Goal: Navigation & Orientation: Find specific page/section

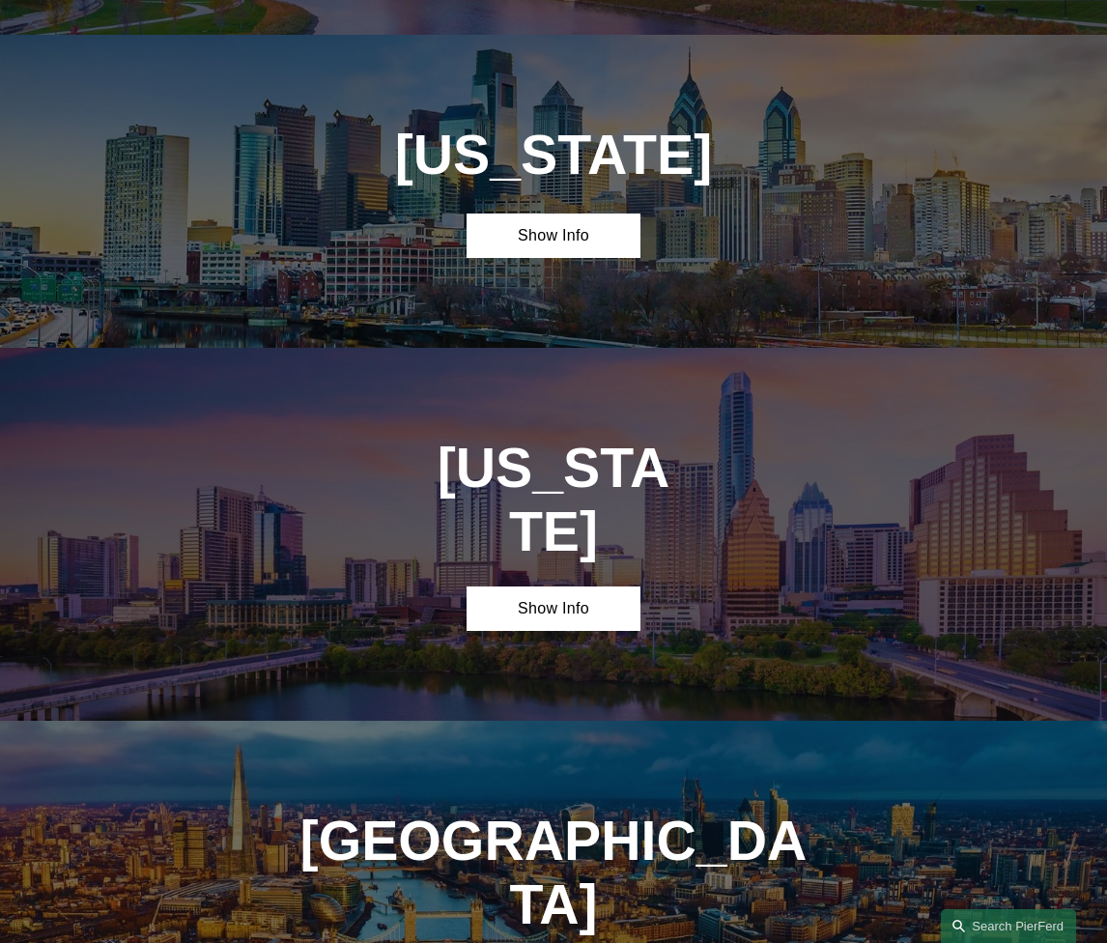
scroll to position [4987, 0]
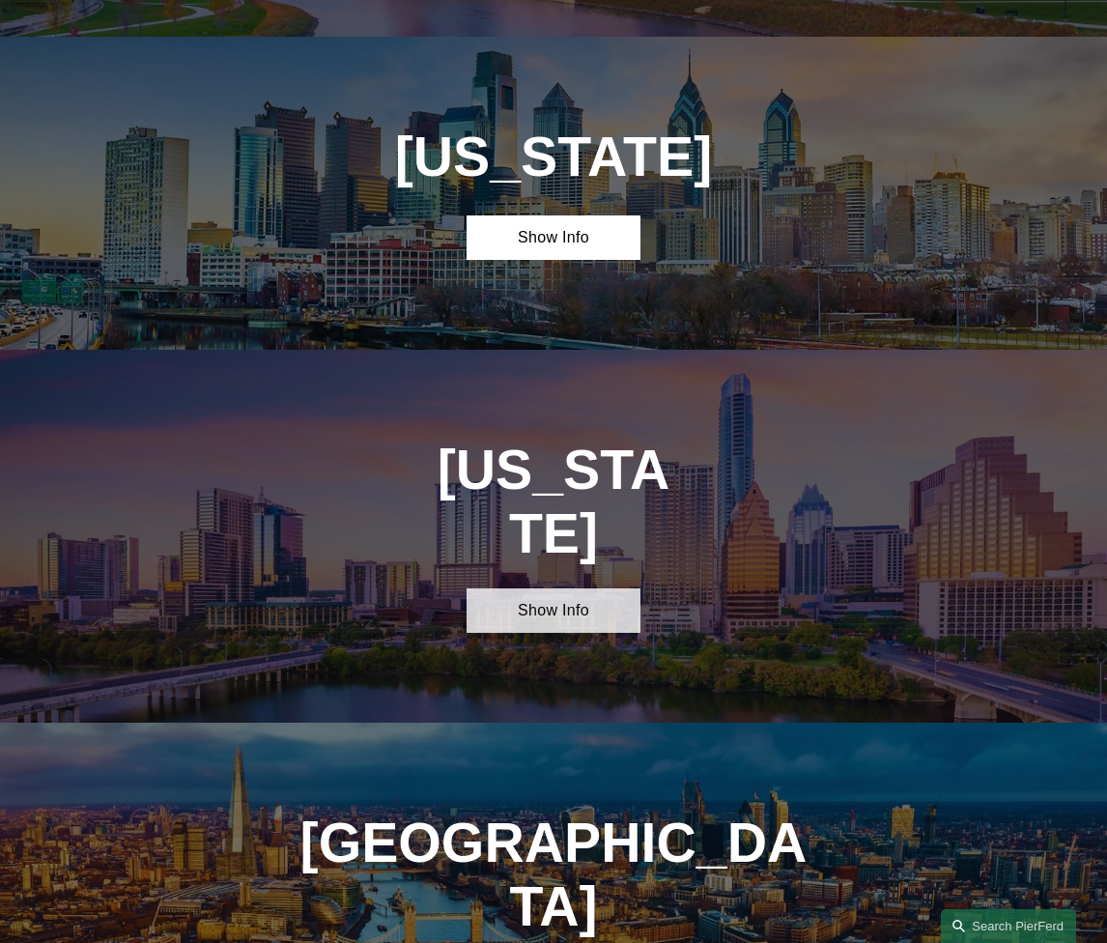
click at [556, 588] on link "Show Info" at bounding box center [554, 610] width 174 height 44
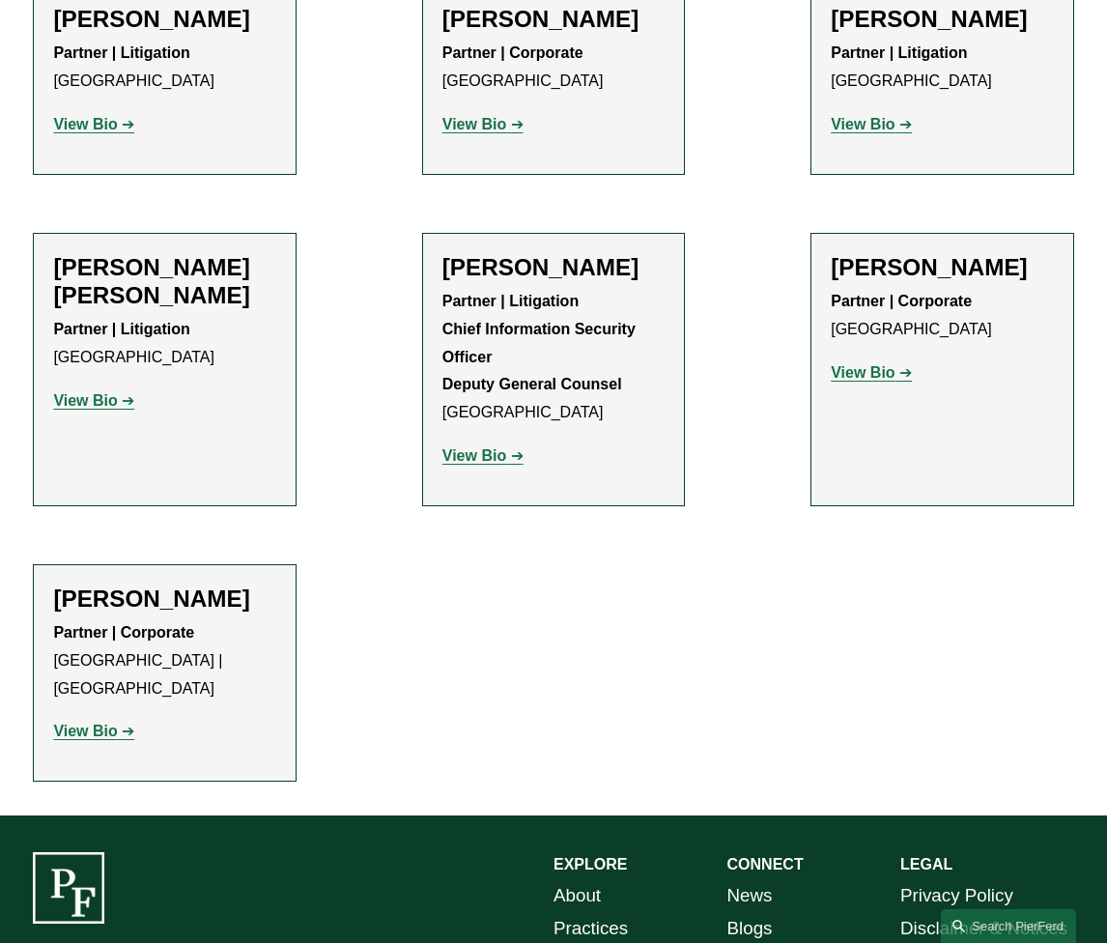
scroll to position [1038, 0]
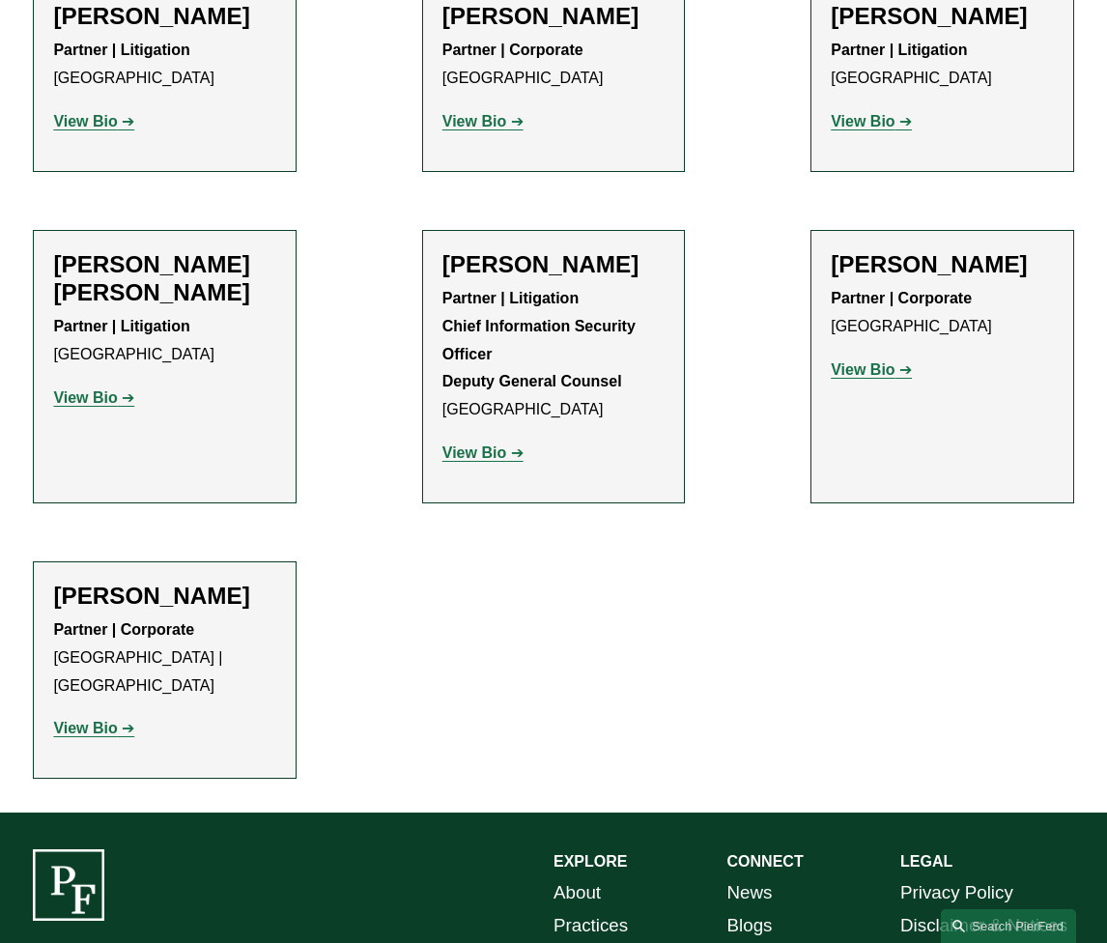
click at [495, 444] on strong "View Bio" at bounding box center [475, 452] width 64 height 16
click at [874, 361] on strong "View Bio" at bounding box center [863, 369] width 64 height 16
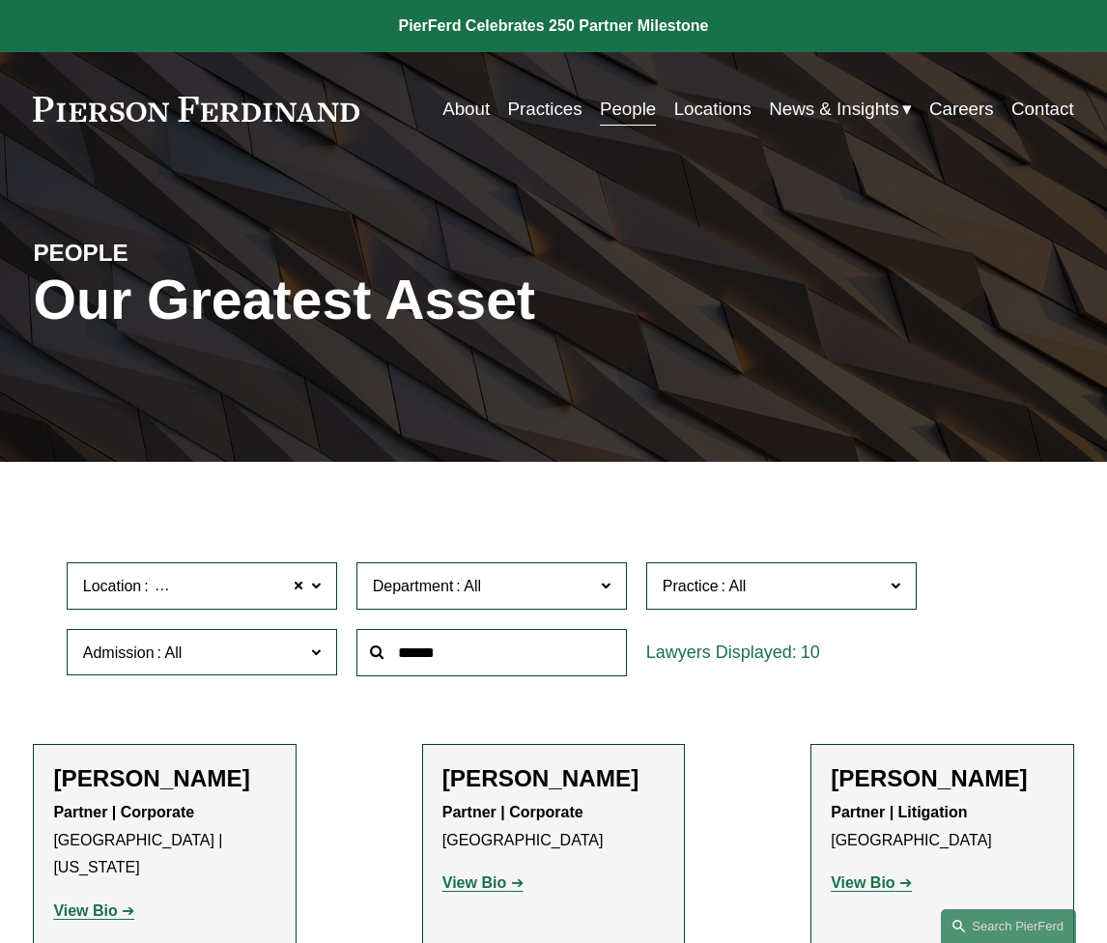
scroll to position [0, 0]
click at [739, 109] on link "Locations" at bounding box center [712, 109] width 77 height 37
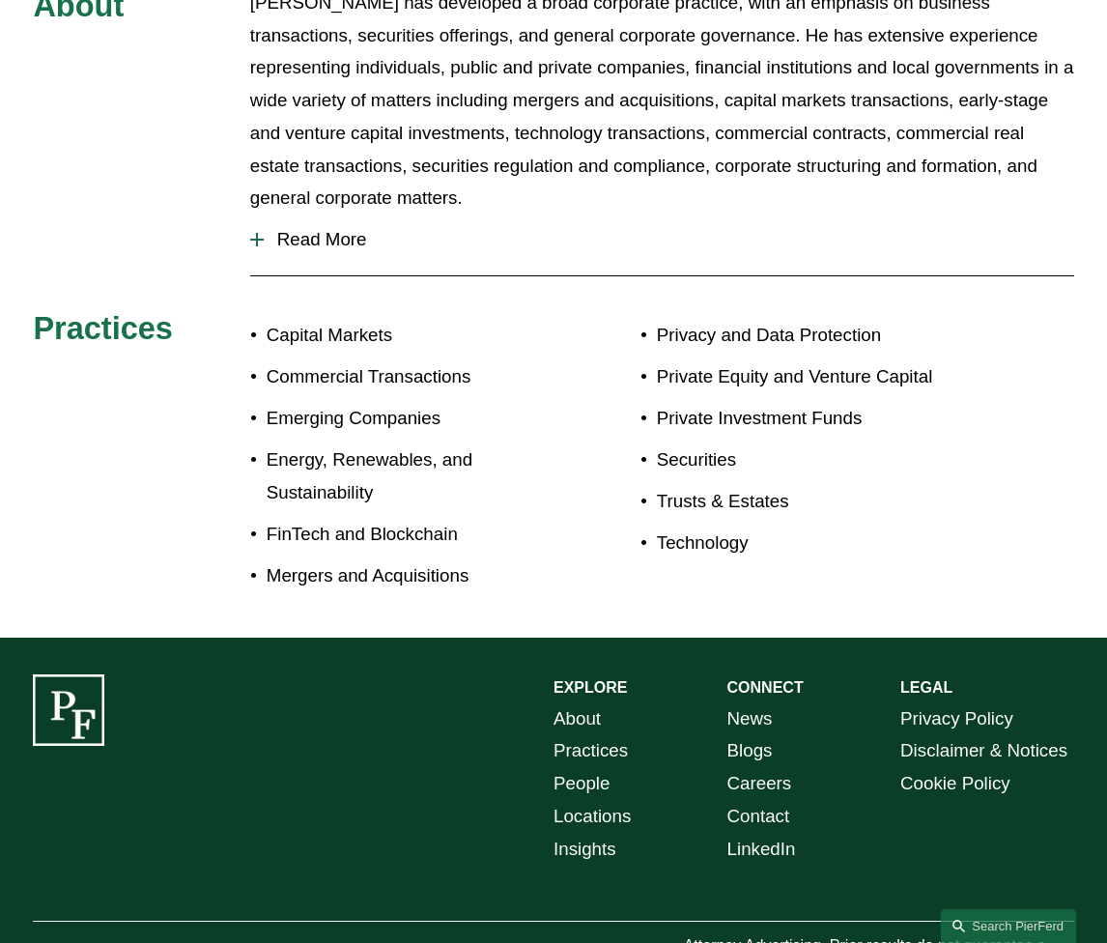
scroll to position [775, 0]
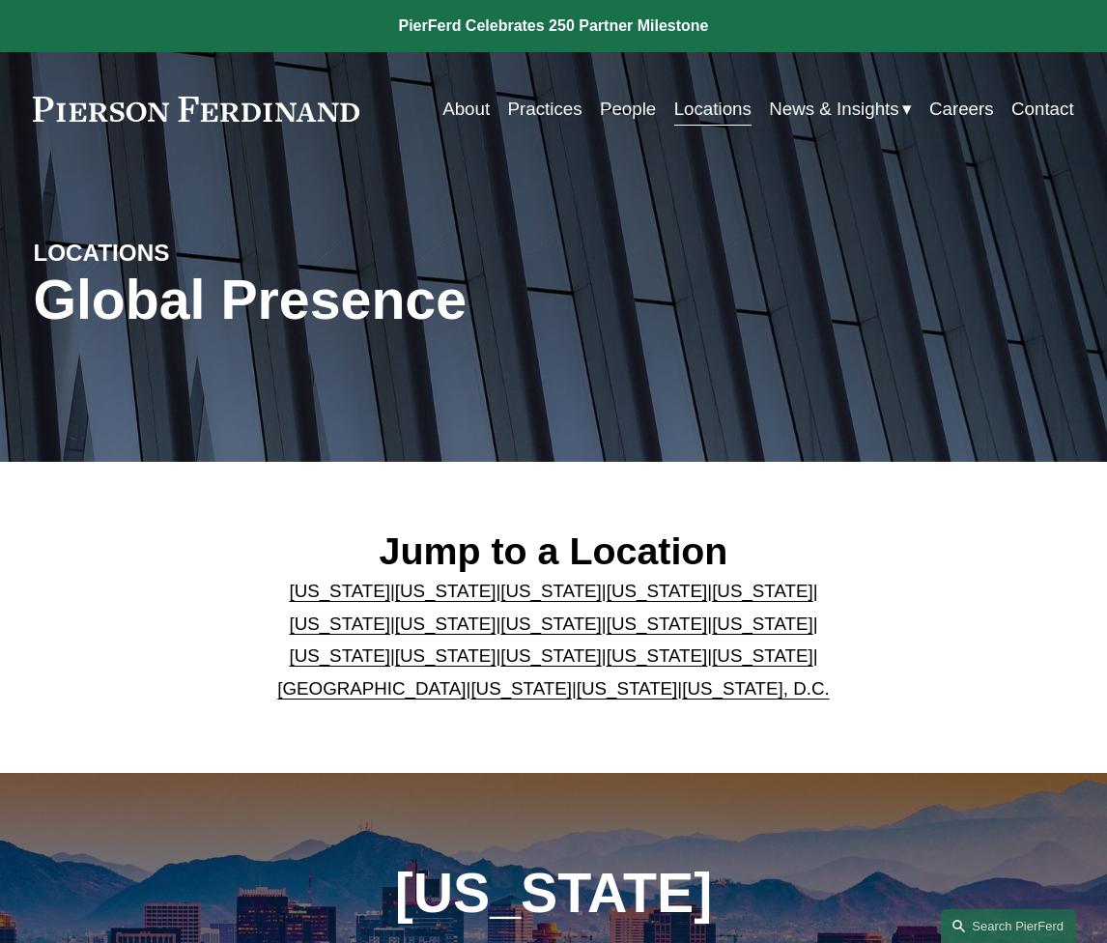
click at [448, 111] on link "About" at bounding box center [466, 109] width 47 height 37
